Goal: Share content: Share content

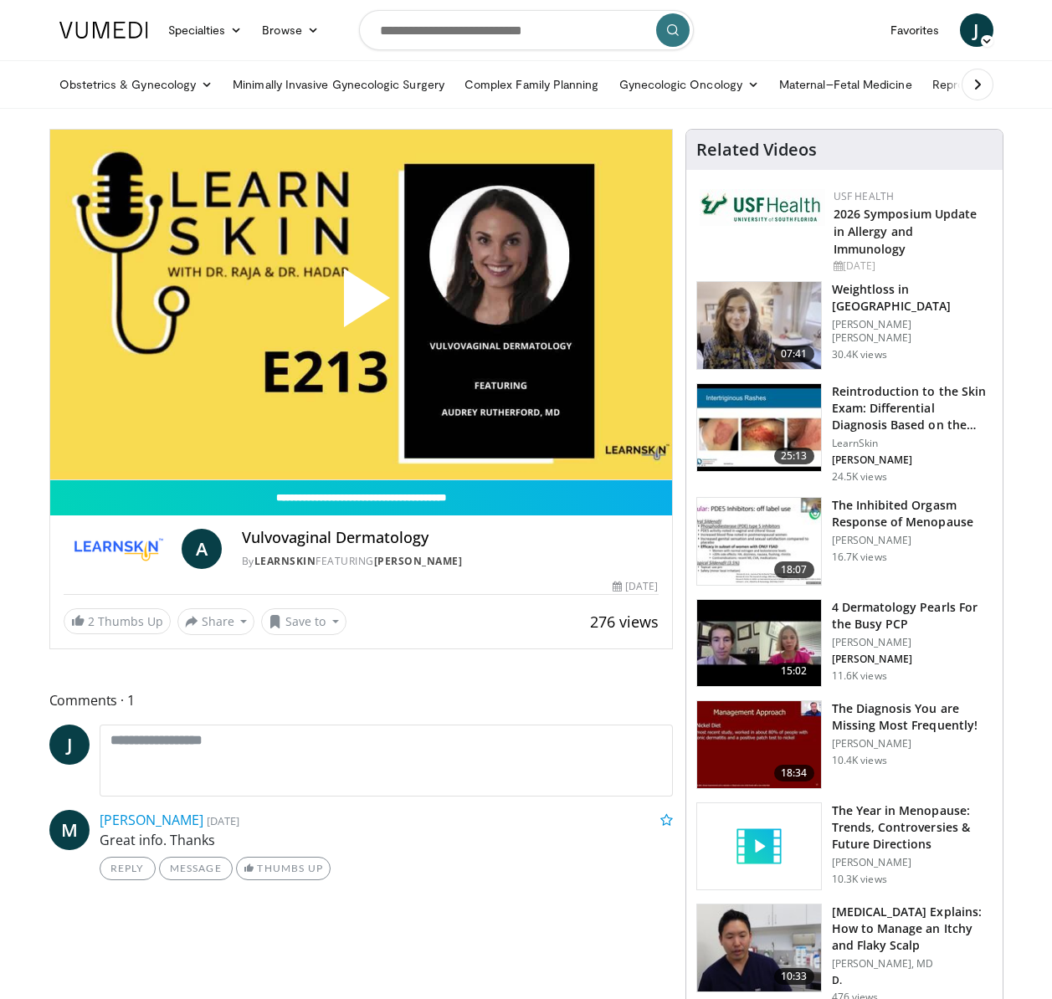
click at [361, 305] on span "Video Player" at bounding box center [361, 305] width 0 height 0
click at [310, 627] on button "Save to" at bounding box center [303, 621] width 85 height 27
click at [312, 661] on span "Add to Favorites" at bounding box center [333, 657] width 103 height 18
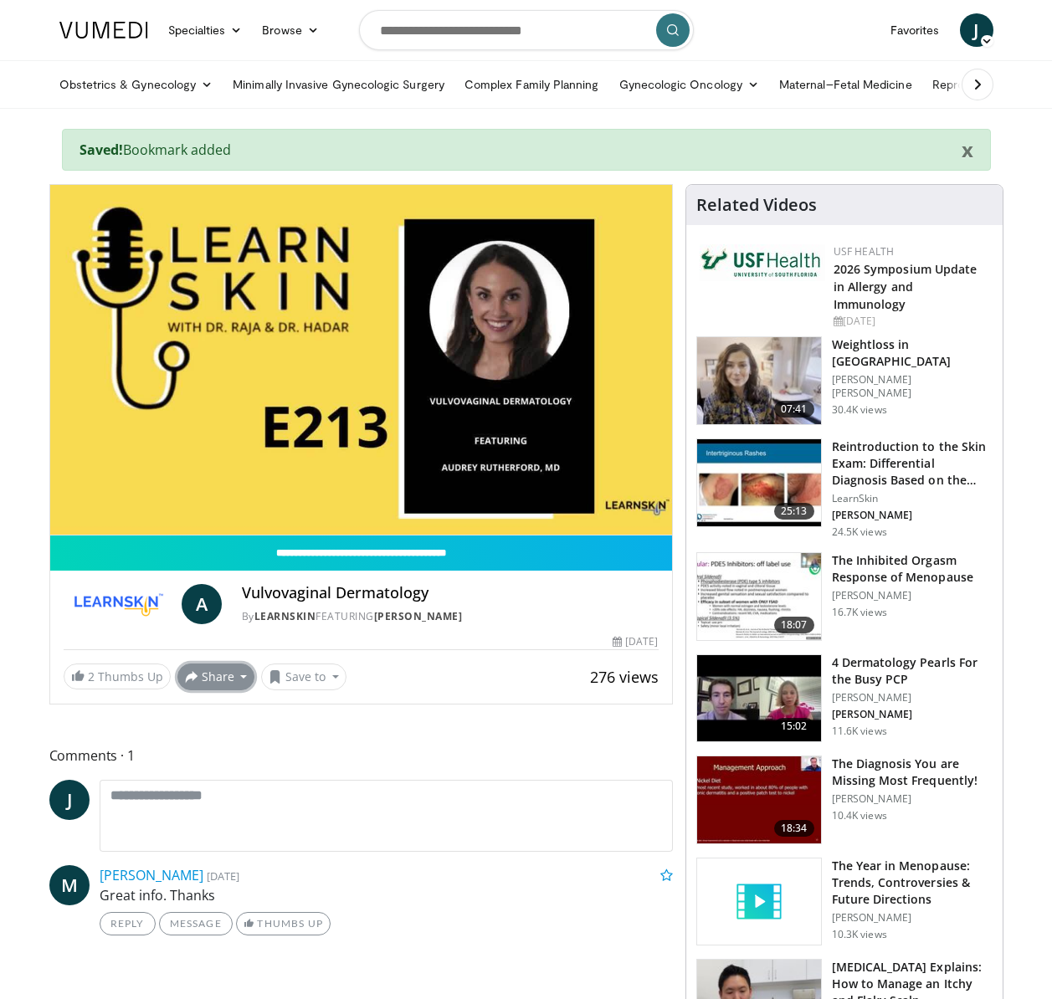
click at [223, 684] on button "Share" at bounding box center [216, 676] width 78 height 27
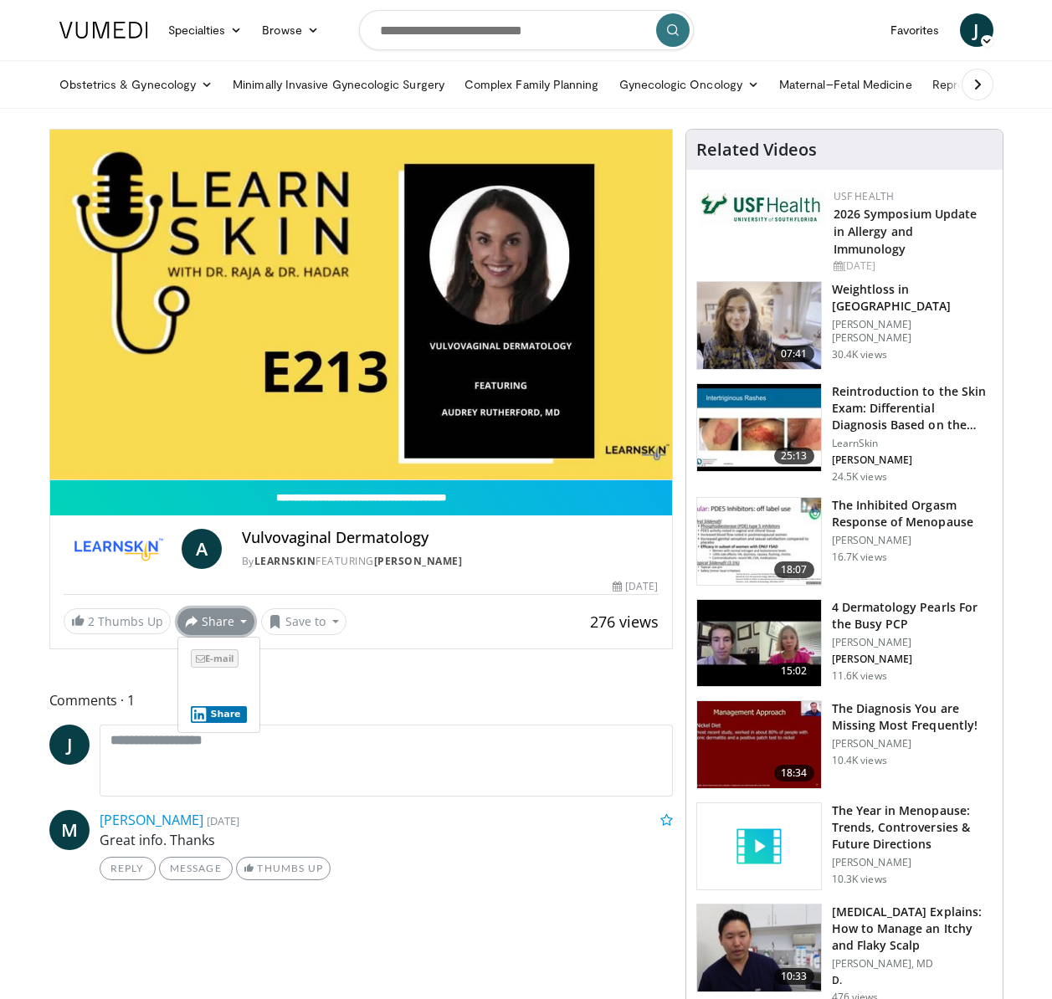
click at [221, 658] on span "E-mail" at bounding box center [215, 658] width 48 height 18
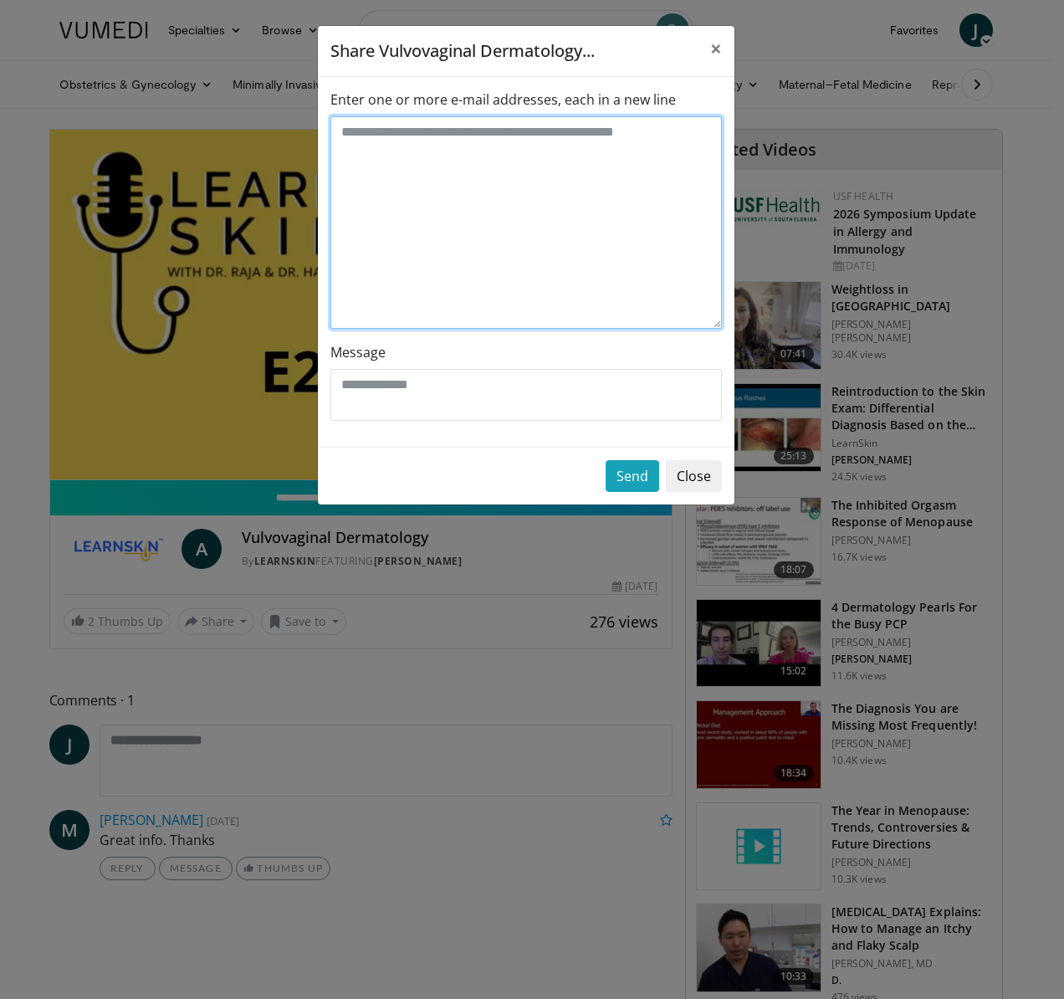
click at [470, 212] on textarea "Enter one or more e-mail addresses, each in a new line" at bounding box center [526, 222] width 392 height 213
type textarea "**********"
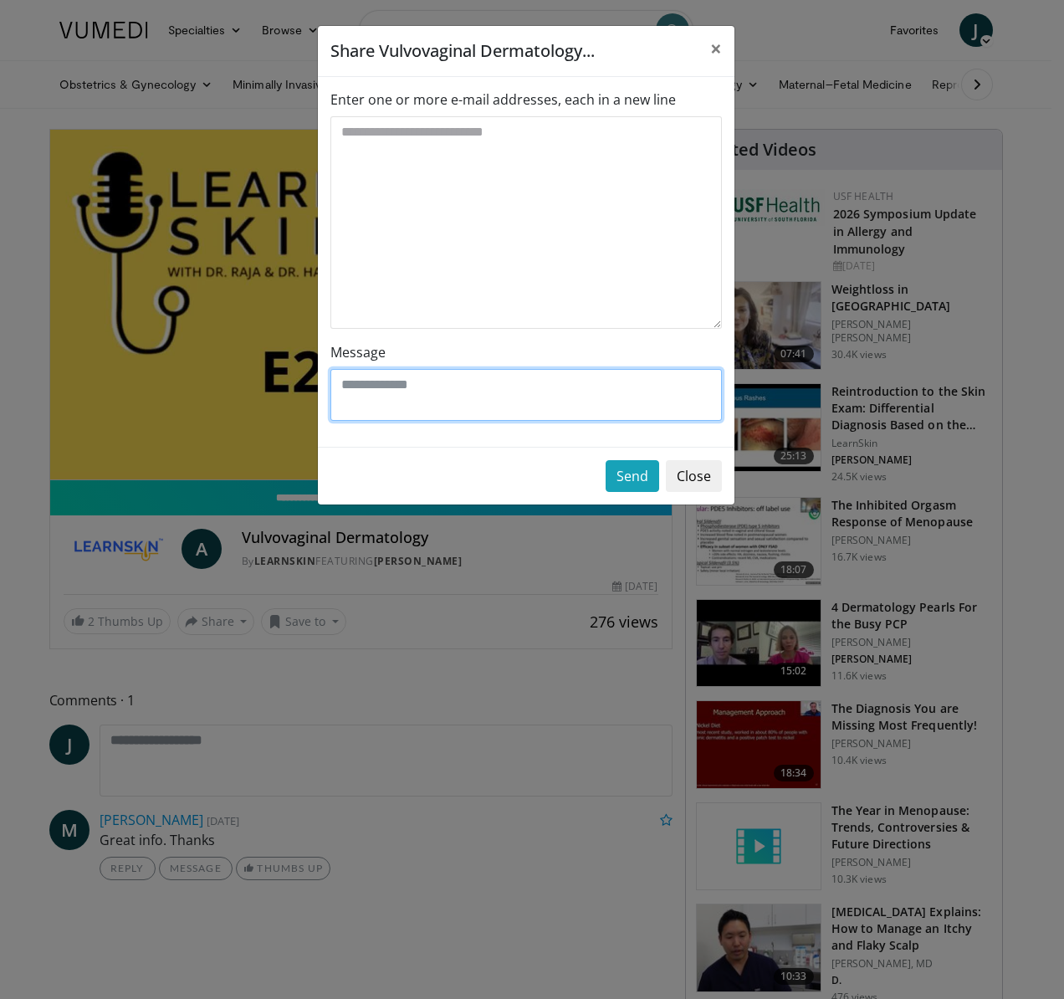
click at [421, 390] on textarea "Message" at bounding box center [526, 395] width 392 height 52
type textarea "*"
type textarea "**********"
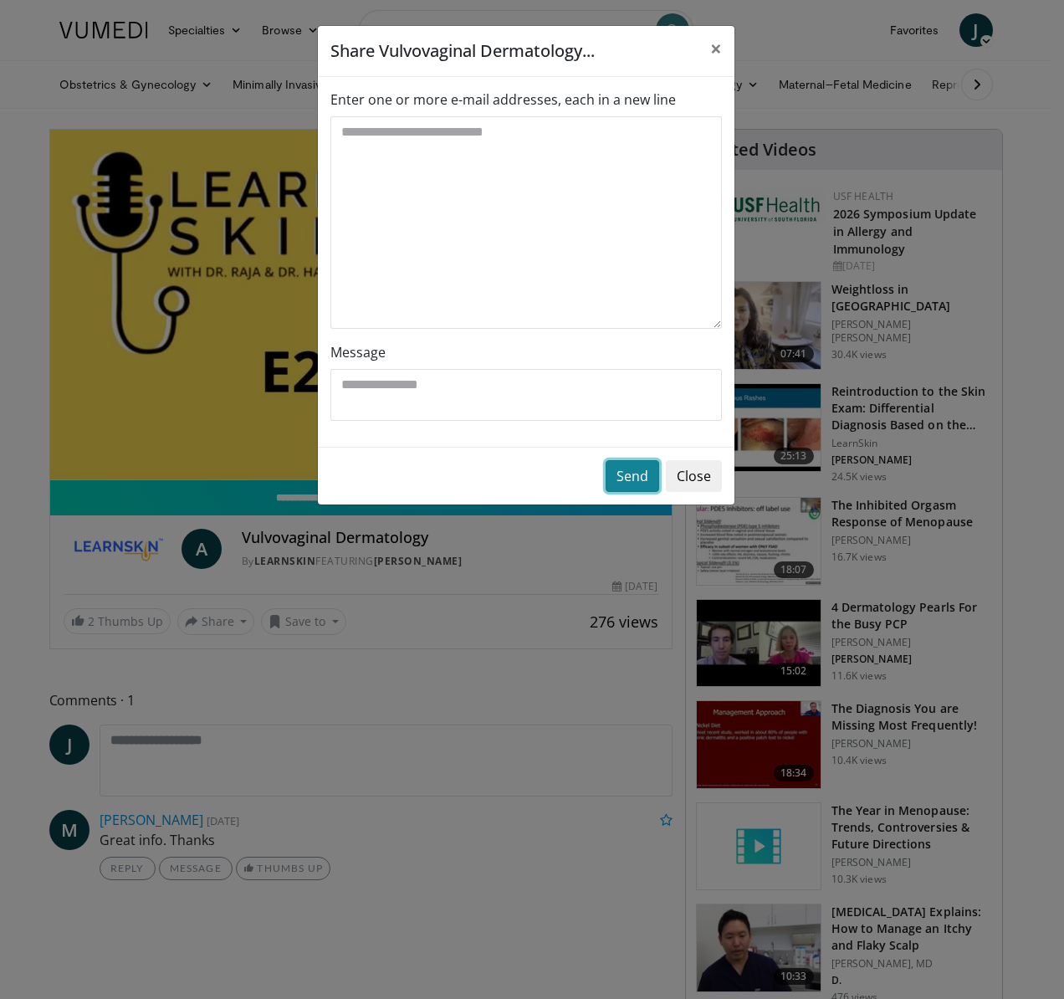
click at [636, 476] on button "Send" at bounding box center [633, 476] width 54 height 32
